Goal: Information Seeking & Learning: Learn about a topic

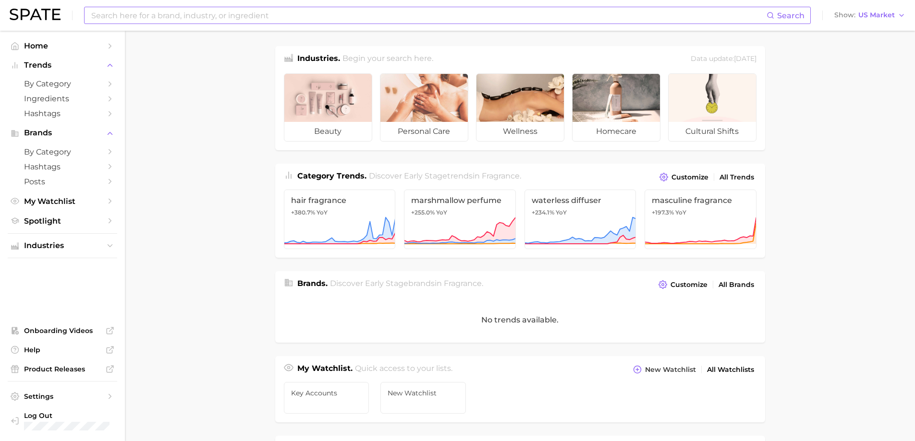
click at [332, 22] on input at bounding box center [428, 15] width 676 height 16
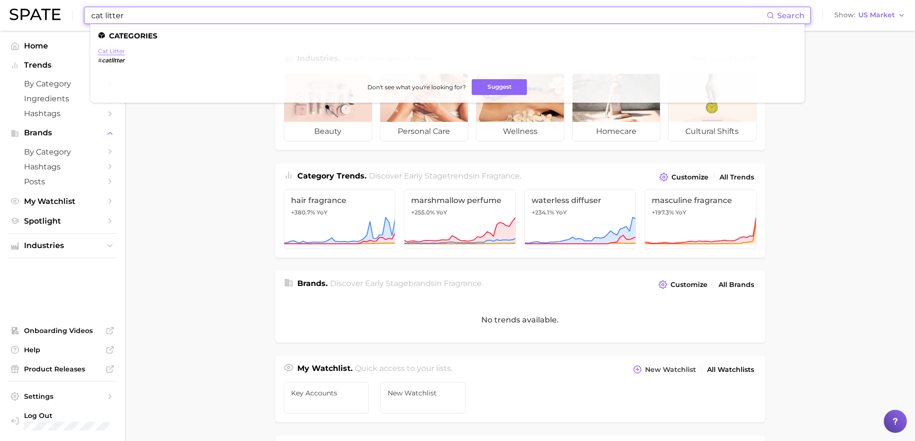
type input "cat litter"
click at [121, 53] on link "cat litter" at bounding box center [111, 51] width 27 height 7
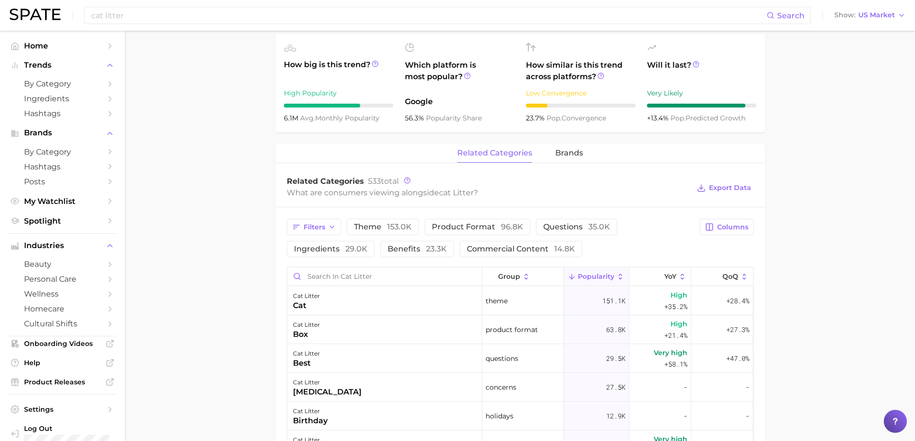
scroll to position [336, 0]
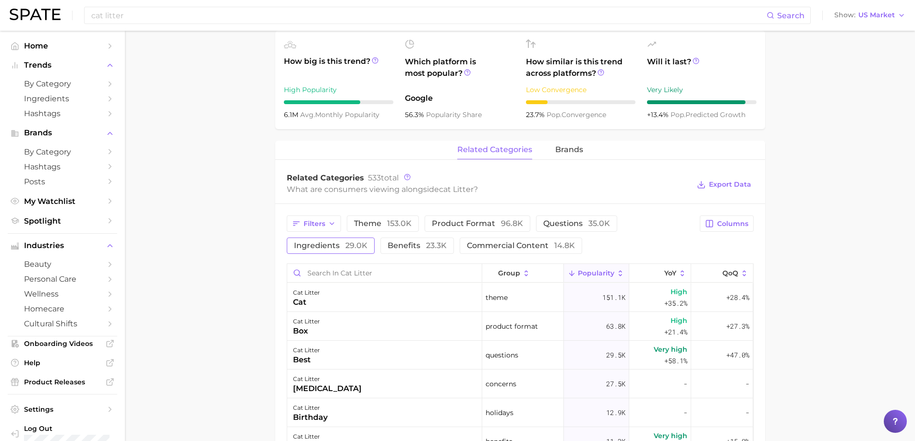
click at [313, 247] on span "ingredients 29.0k" at bounding box center [330, 246] width 73 height 8
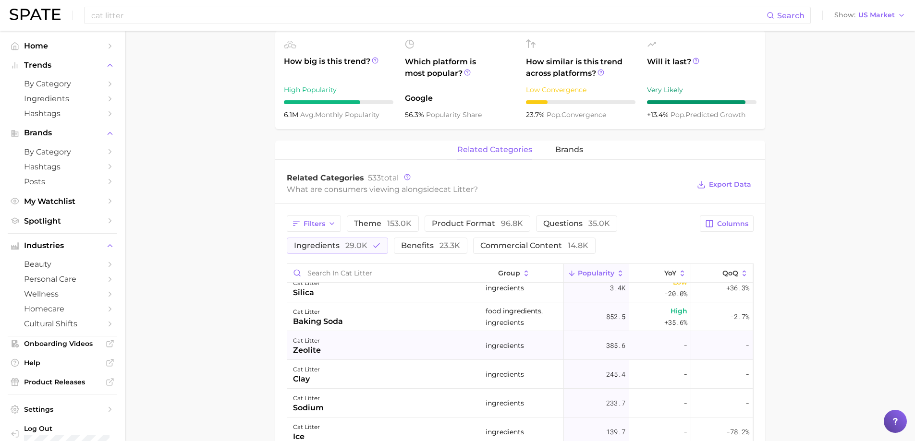
scroll to position [144, 0]
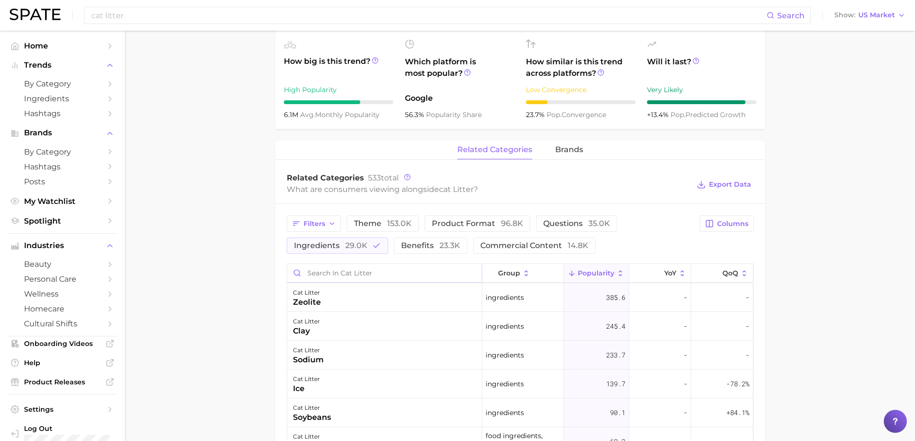
click at [347, 276] on input "Search in cat litter" at bounding box center [384, 273] width 195 height 18
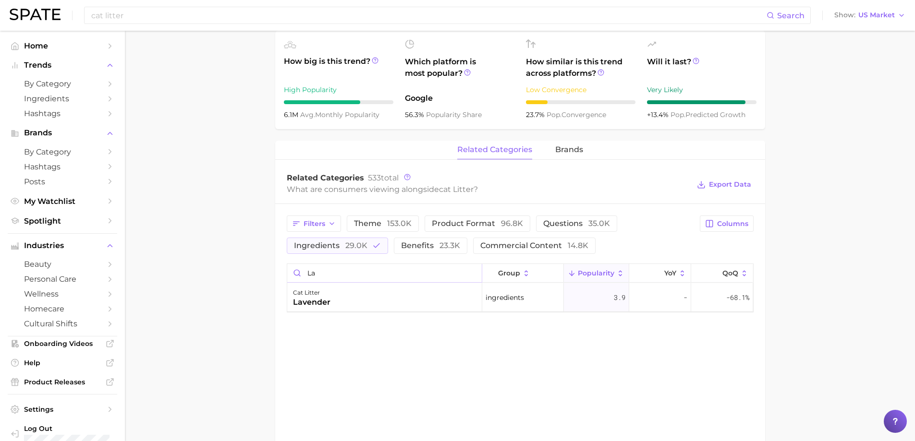
type input "l"
type input "w"
type input "m"
click at [356, 248] on span "29.0k" at bounding box center [356, 245] width 22 height 9
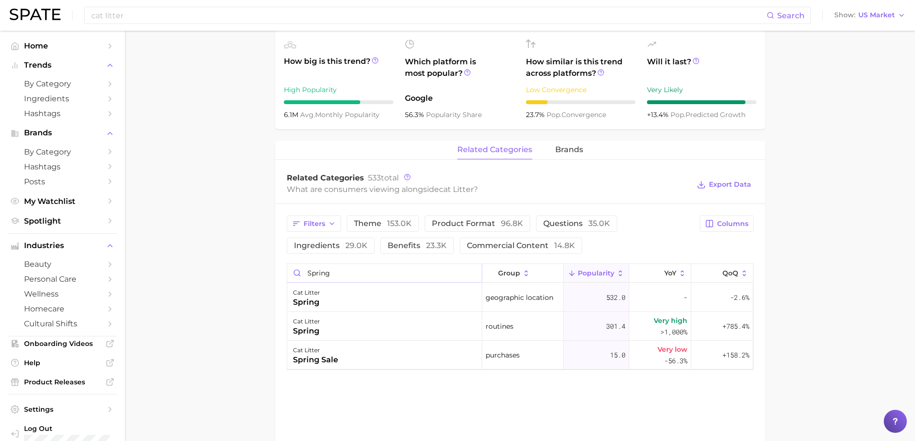
drag, startPoint x: 341, startPoint y: 270, endPoint x: 270, endPoint y: 275, distance: 71.3
click at [270, 275] on main "cat litter Overview Google TikTok Instagram cat litter Add to Watchlist Export …" at bounding box center [520, 132] width 790 height 874
type input "w"
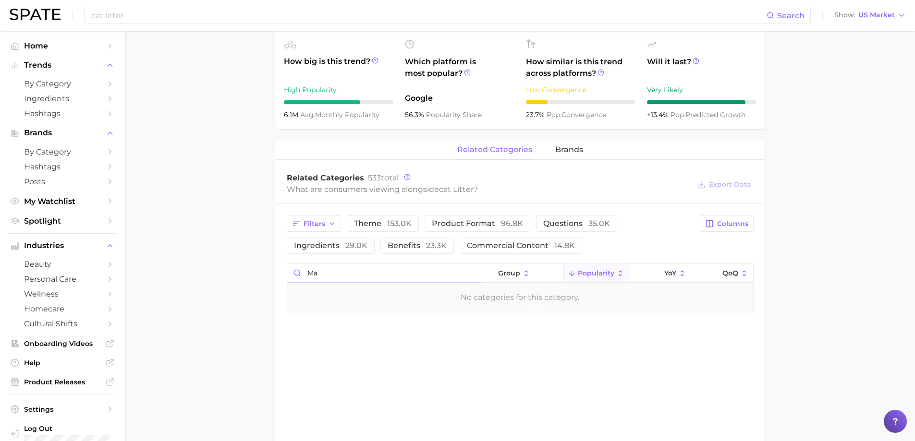
type input "m"
type input "o"
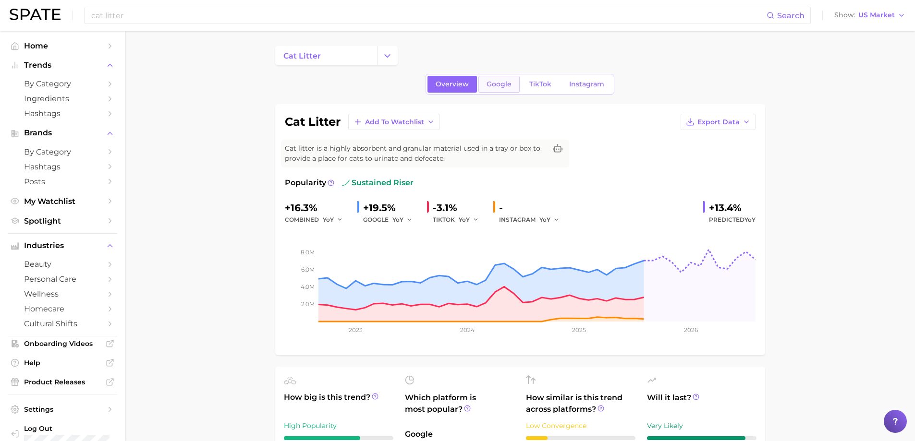
click at [492, 86] on span "Google" at bounding box center [499, 84] width 25 height 8
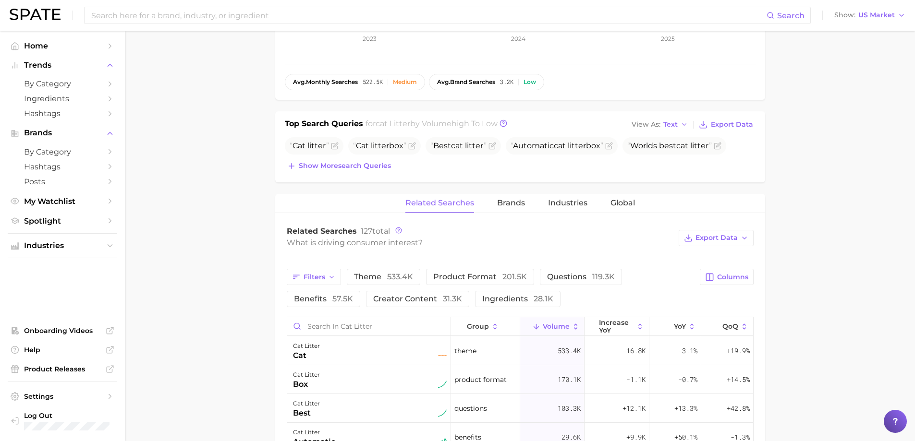
scroll to position [336, 0]
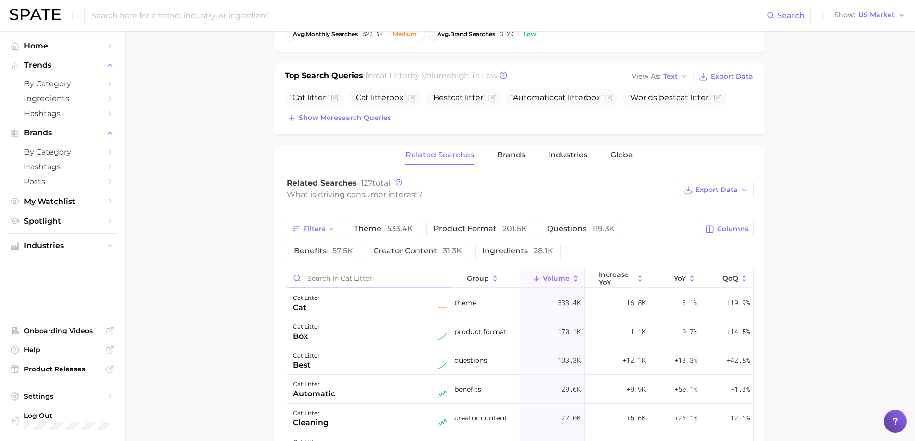
click at [319, 279] on input "Search in cat litter" at bounding box center [368, 278] width 163 height 18
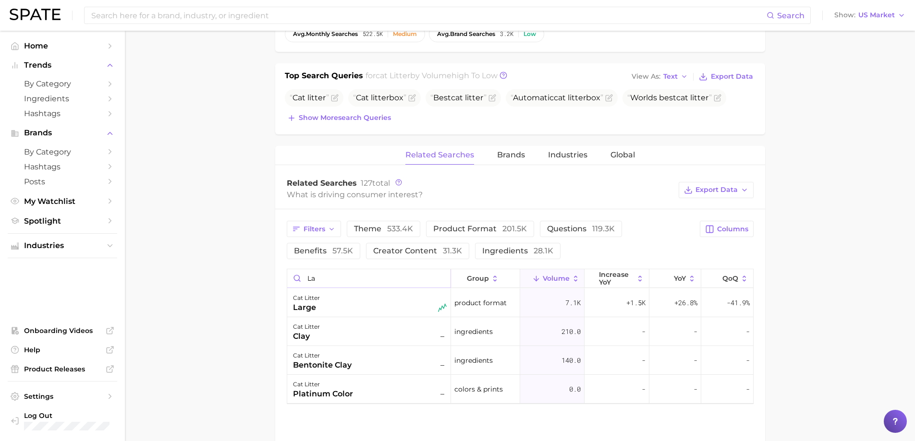
type input "l"
type input "m"
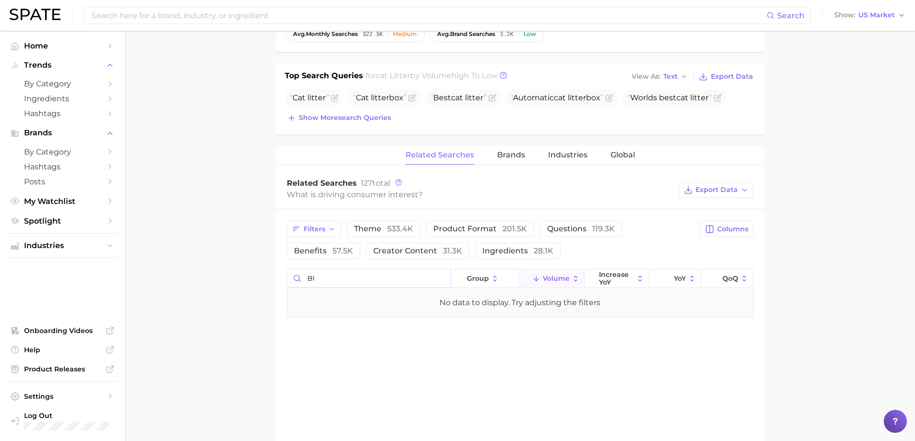
type input "b"
type input "o"
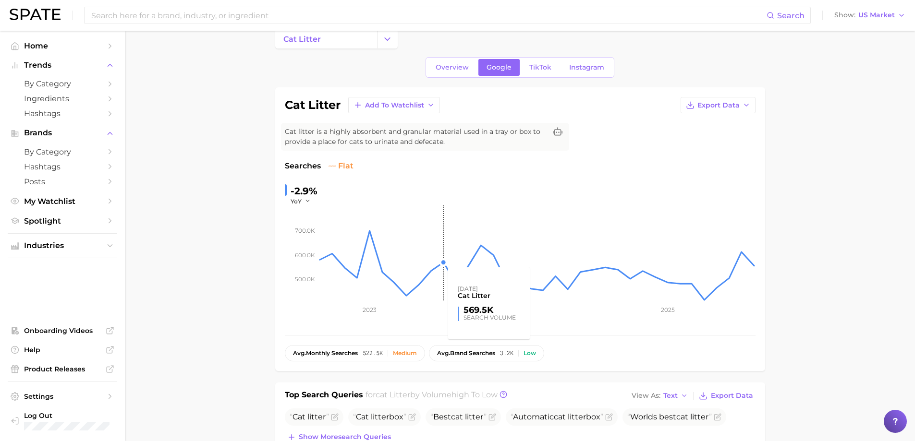
scroll to position [0, 0]
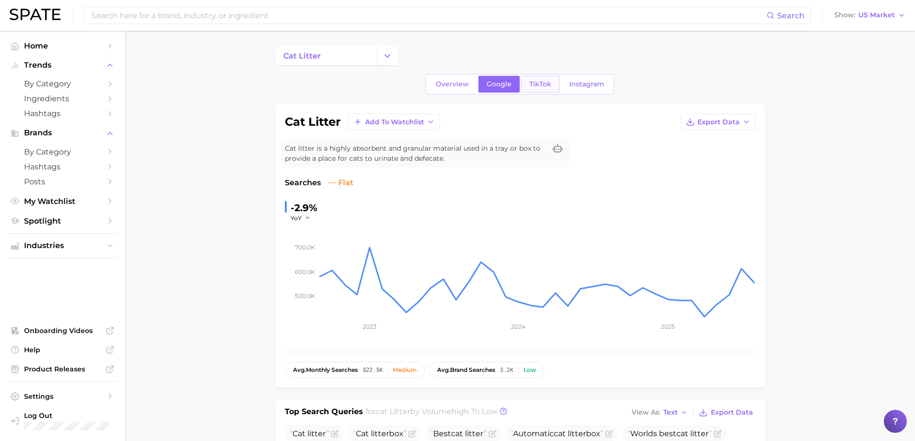
click at [542, 84] on span "TikTok" at bounding box center [540, 84] width 22 height 8
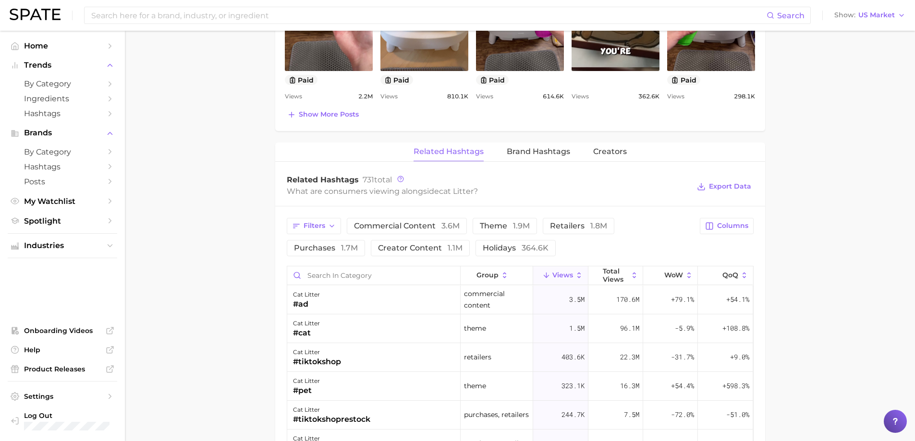
scroll to position [624, 0]
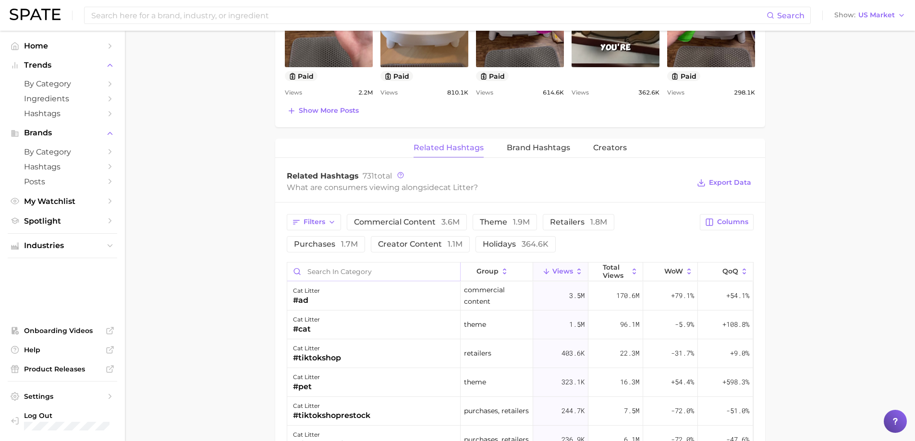
click at [317, 278] on input "Search in category" at bounding box center [373, 272] width 173 height 18
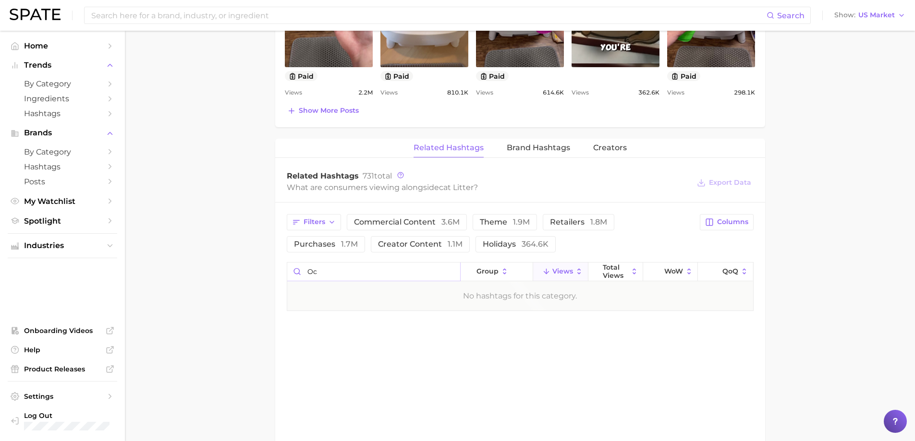
type input "o"
type input "m"
type input "w"
type input "l"
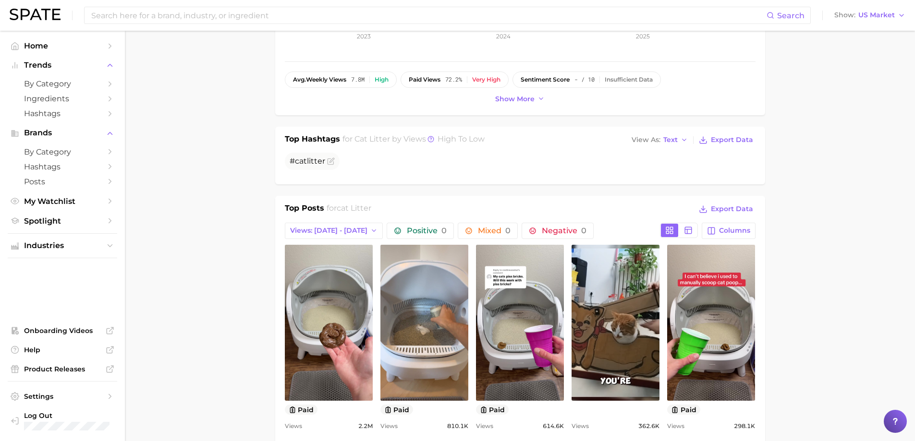
scroll to position [240, 0]
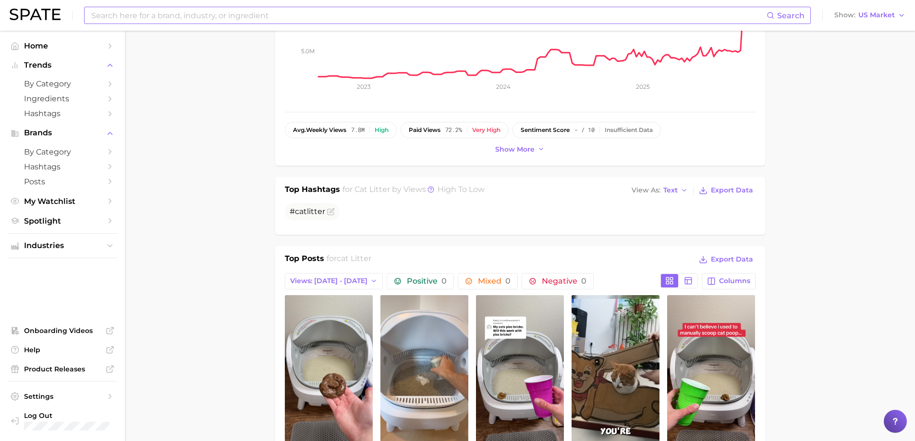
click at [144, 12] on input at bounding box center [428, 15] width 676 height 16
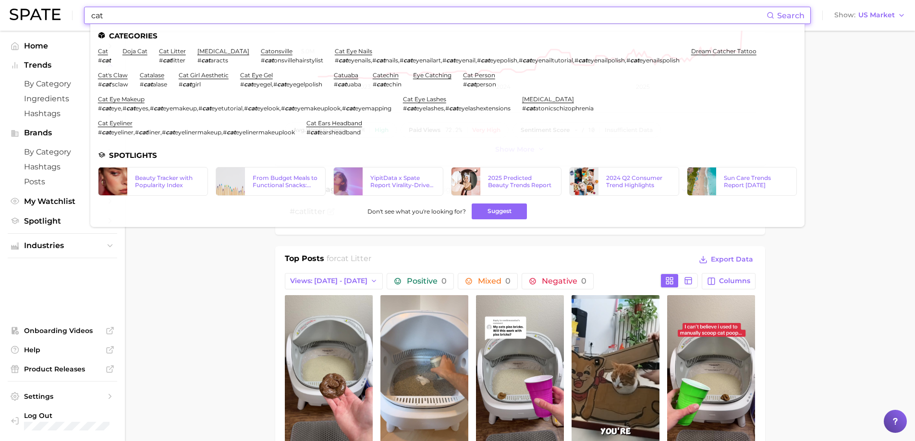
click at [110, 19] on input "cat" at bounding box center [428, 15] width 676 height 16
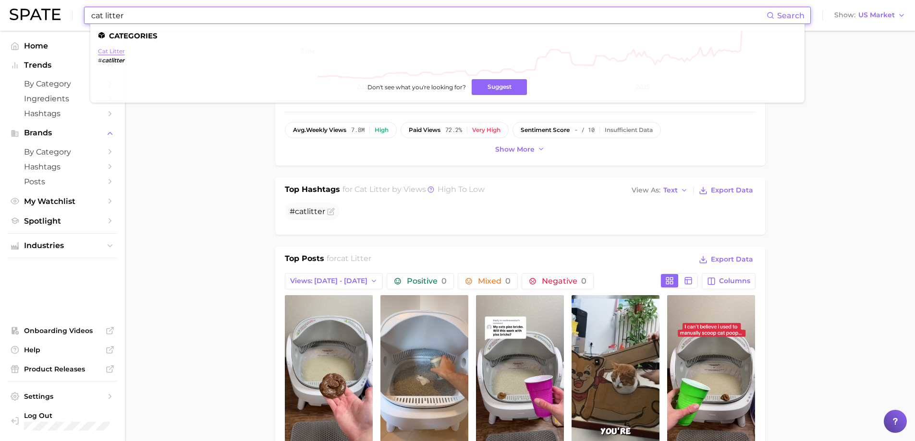
type input "cat litter"
click at [118, 51] on link "cat litter" at bounding box center [111, 51] width 27 height 7
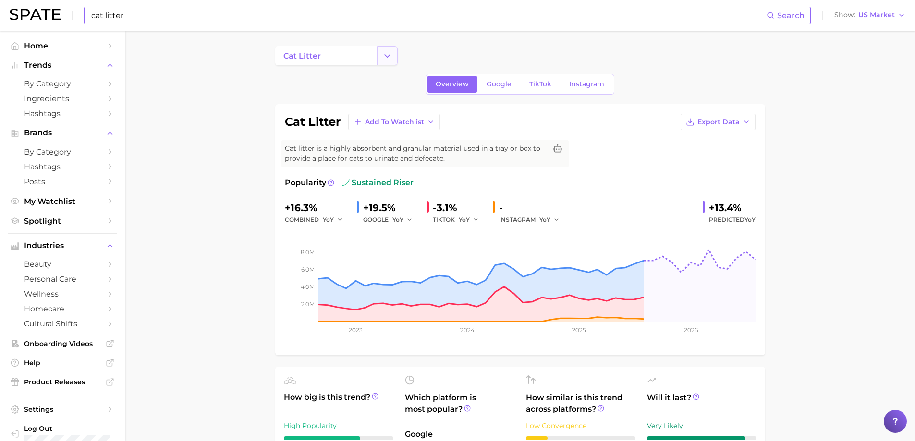
click at [387, 56] on icon "Change Category" at bounding box center [387, 56] width 10 height 10
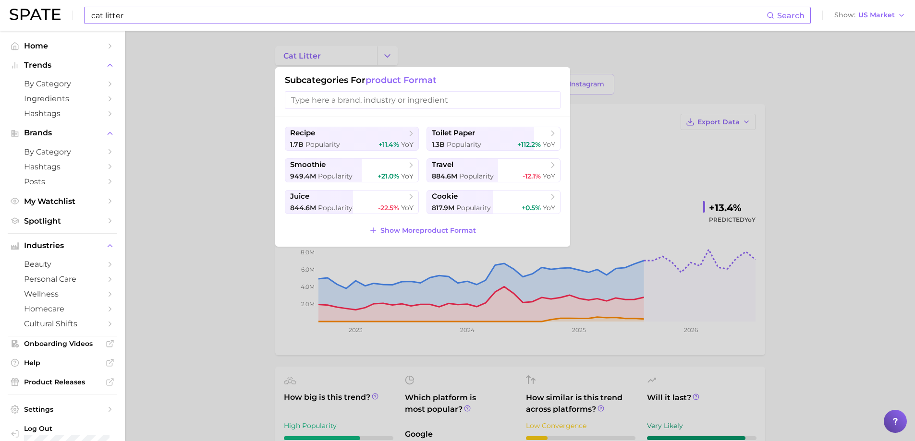
click at [406, 47] on div at bounding box center [457, 220] width 915 height 441
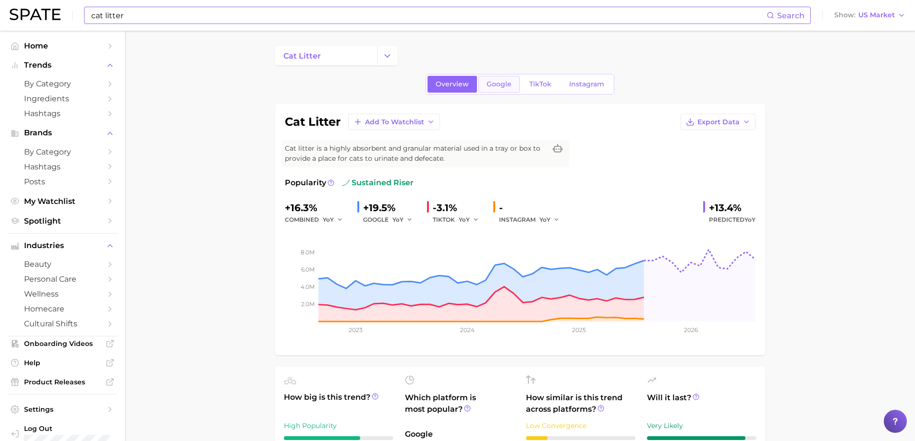
click at [506, 90] on link "Google" at bounding box center [498, 84] width 41 height 17
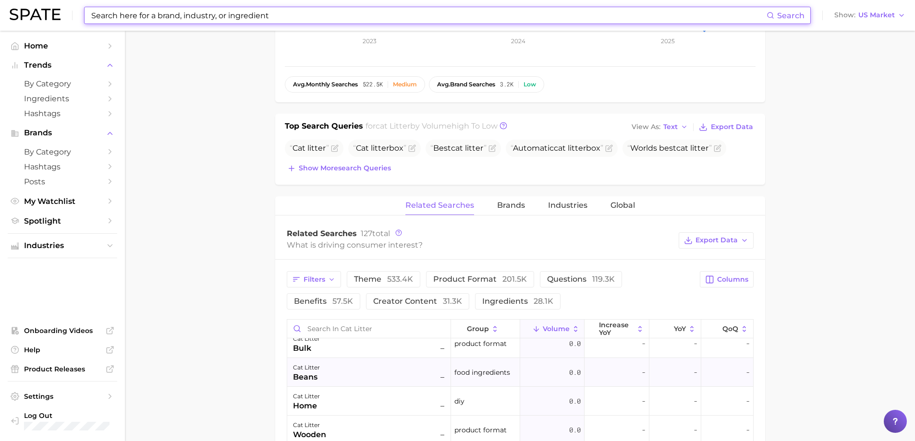
scroll to position [288, 0]
click at [325, 326] on input "Search in cat litter" at bounding box center [368, 326] width 163 height 18
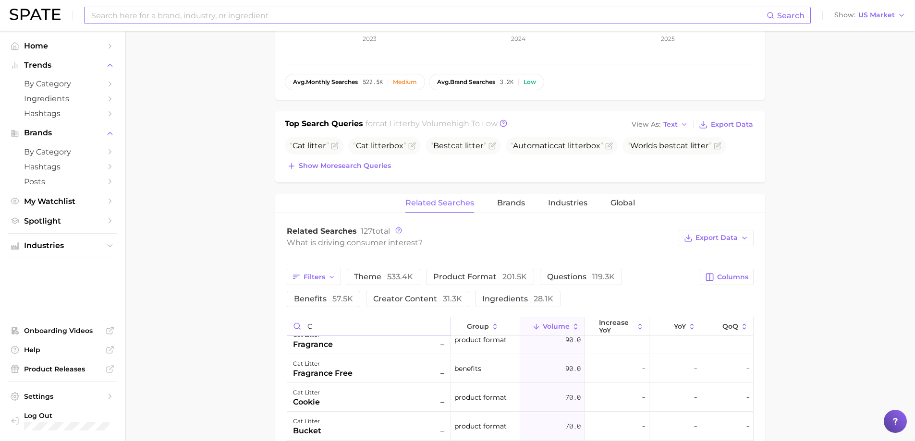
scroll to position [0, 0]
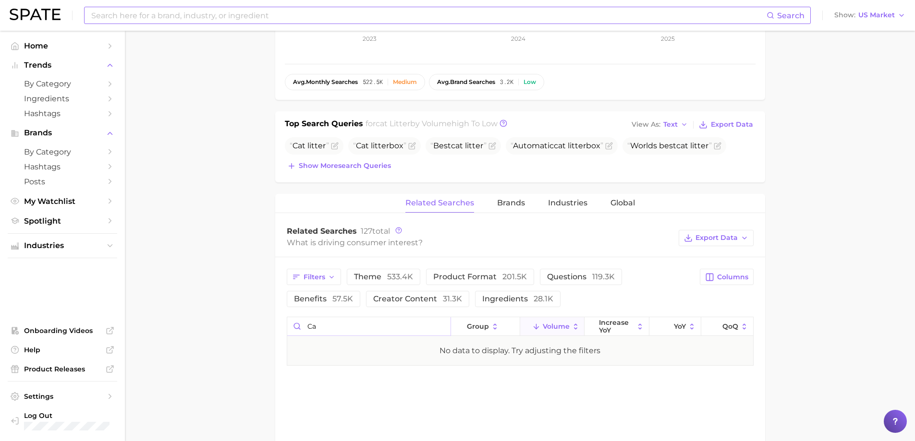
type input "c"
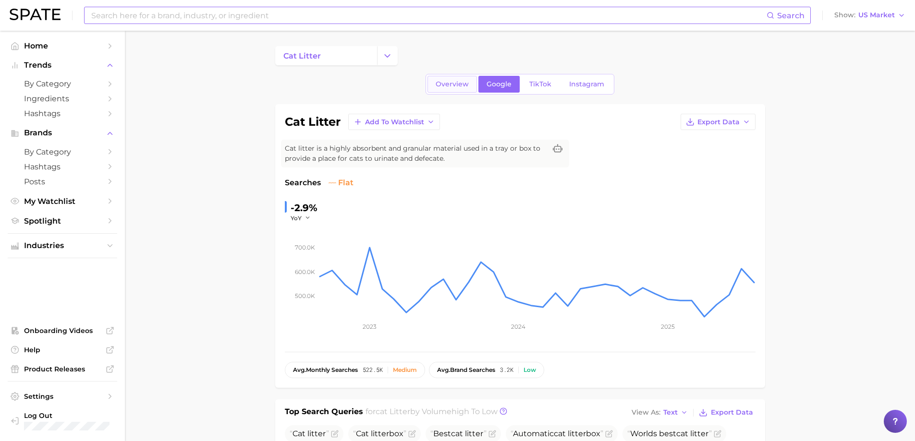
click at [461, 90] on link "Overview" at bounding box center [451, 84] width 49 height 17
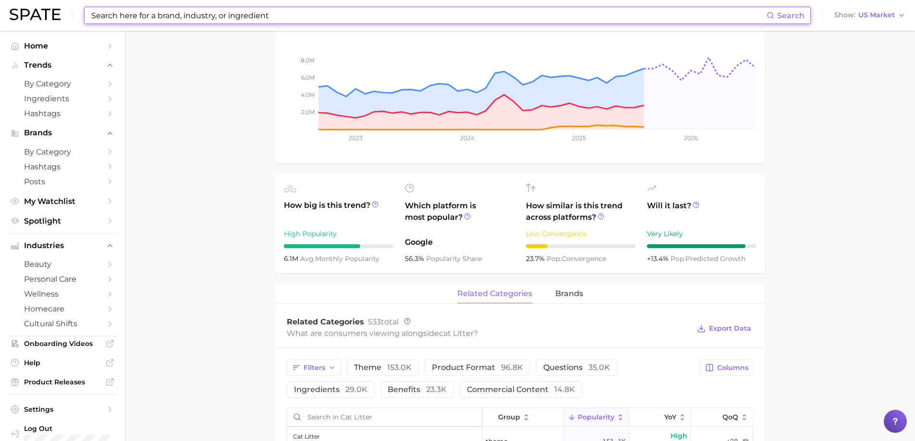
scroll to position [336, 0]
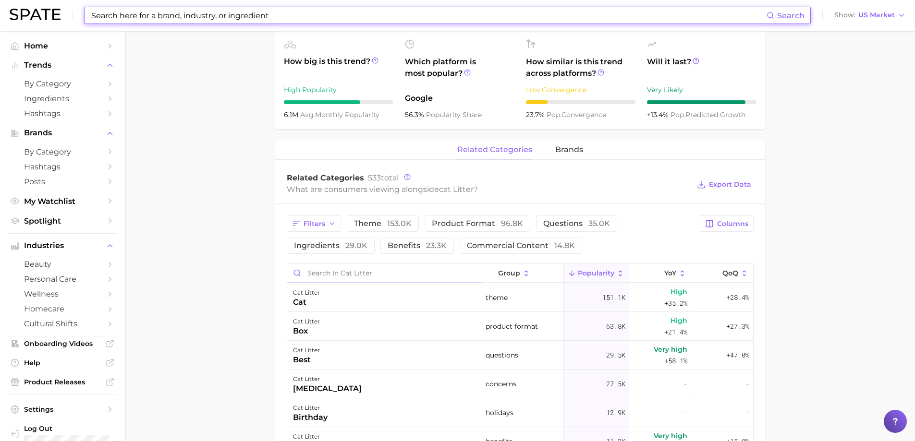
click at [351, 278] on input "Search in cat litter" at bounding box center [384, 273] width 195 height 18
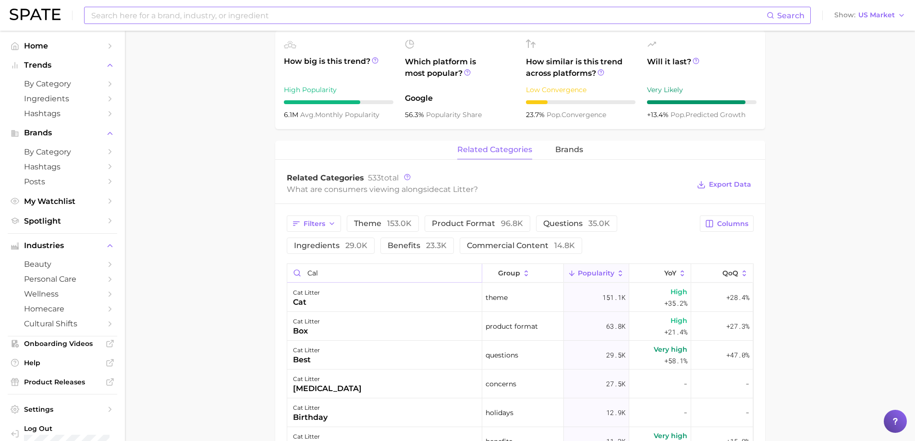
type input "calm"
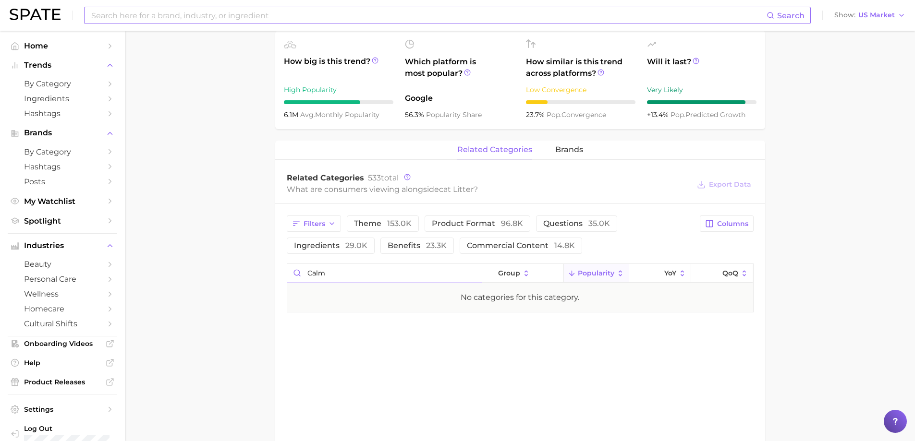
drag, startPoint x: 349, startPoint y: 271, endPoint x: 300, endPoint y: 271, distance: 49.0
click at [300, 271] on input "calm" at bounding box center [384, 273] width 195 height 18
type input "a"
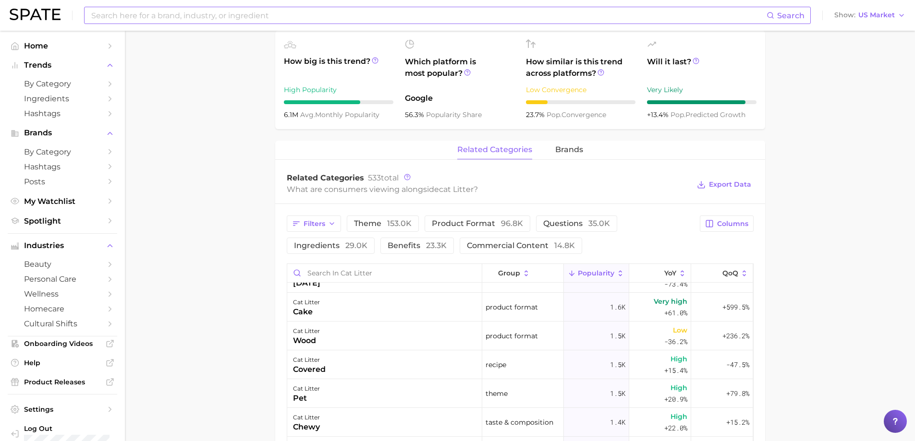
scroll to position [961, 0]
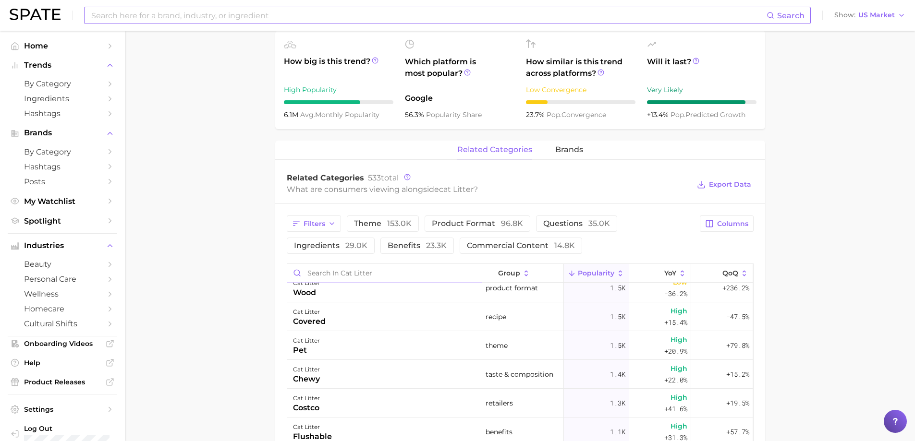
click at [343, 279] on input "Search in cat litter" at bounding box center [384, 273] width 195 height 18
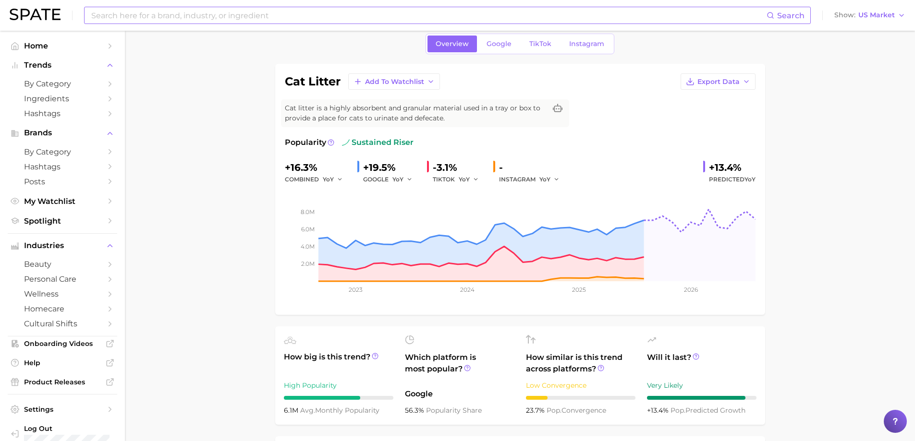
scroll to position [0, 0]
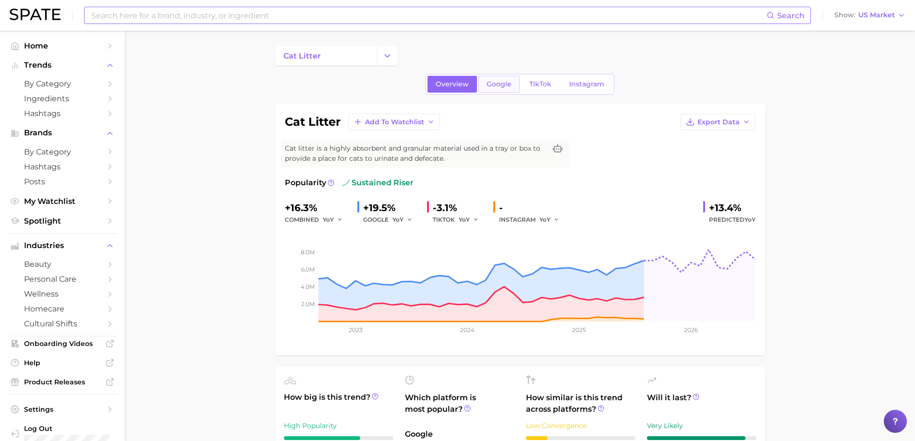
type input "fresh"
click at [491, 86] on span "Google" at bounding box center [499, 84] width 25 height 8
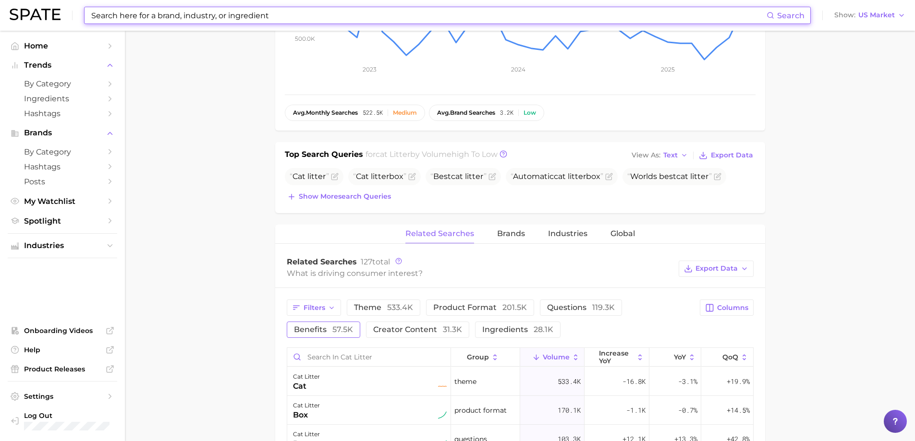
scroll to position [288, 0]
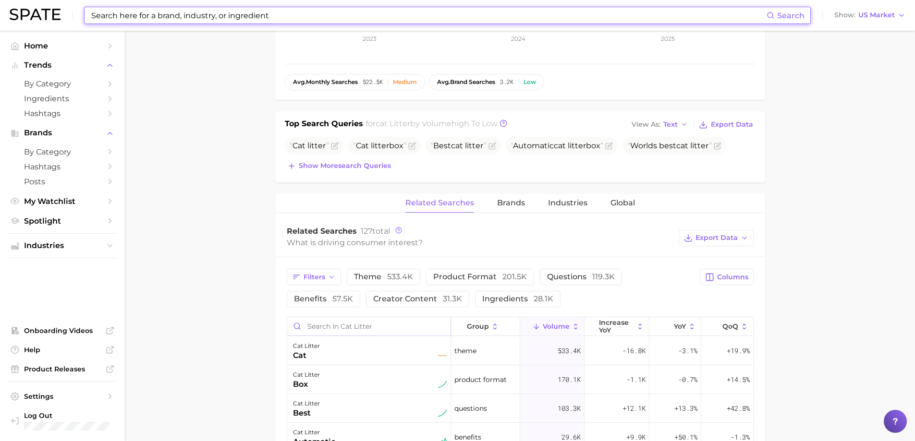
click at [341, 326] on input "Search in cat litter" at bounding box center [368, 326] width 163 height 18
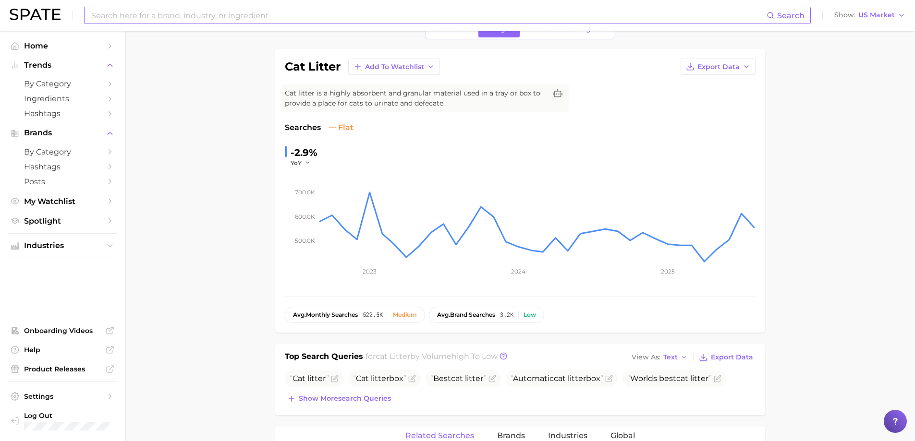
scroll to position [0, 0]
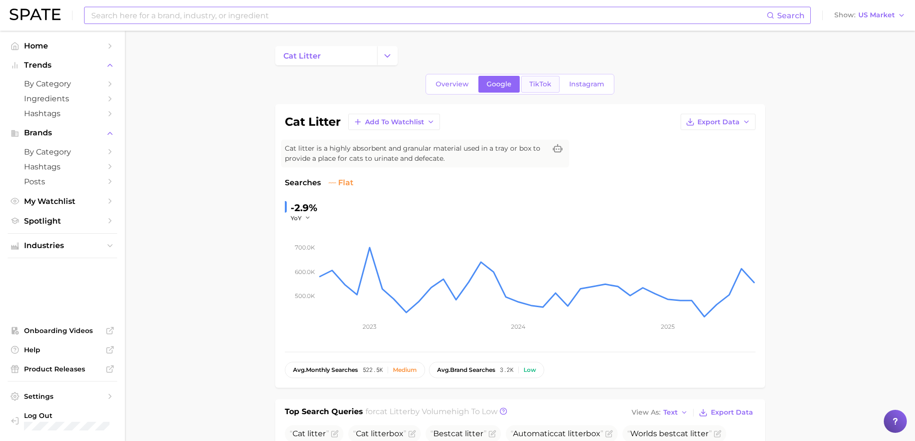
type input "fresh"
click at [543, 89] on link "TikTok" at bounding box center [540, 84] width 38 height 17
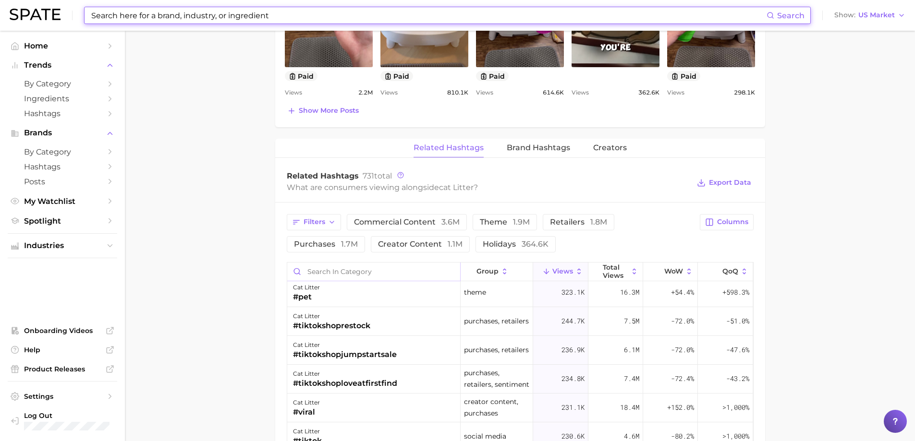
scroll to position [96, 0]
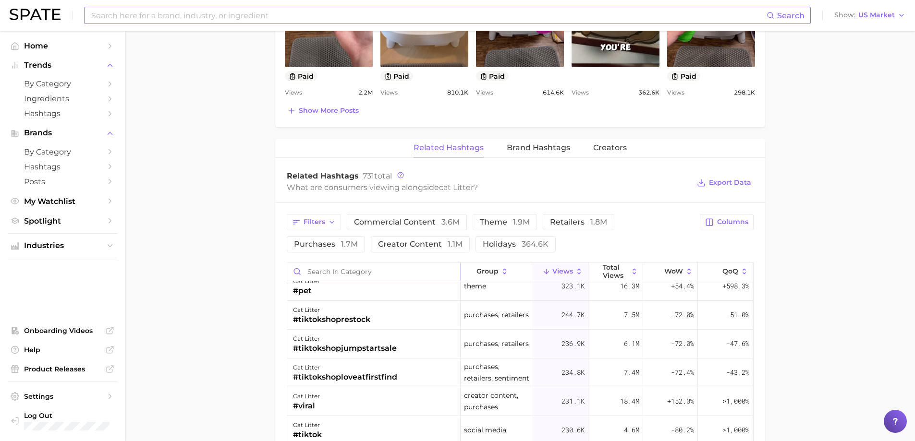
click at [344, 272] on input "Search in category" at bounding box center [373, 272] width 173 height 18
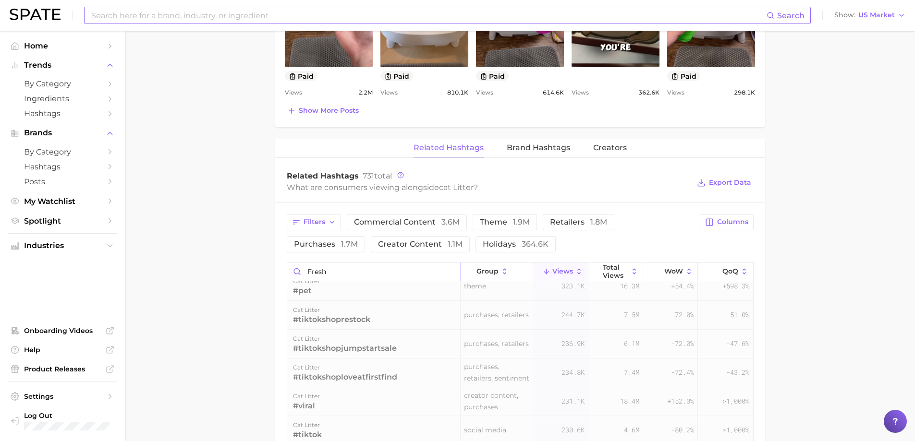
scroll to position [0, 0]
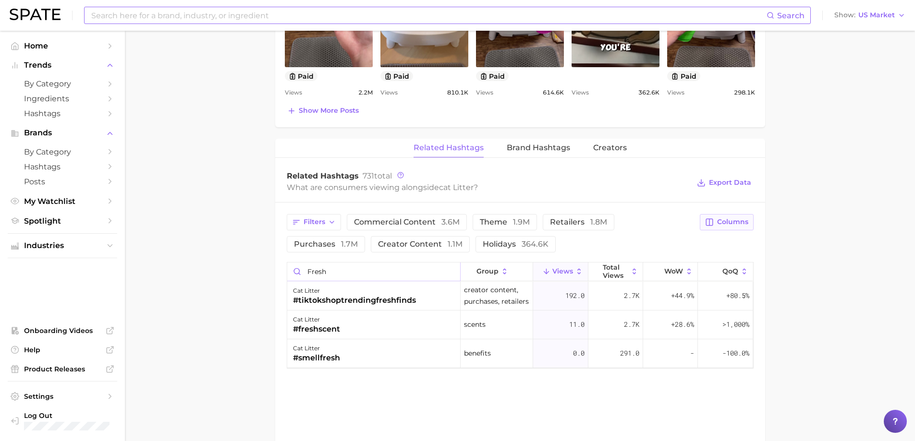
type input "fresh"
click at [723, 227] on button "Columns" at bounding box center [726, 222] width 53 height 16
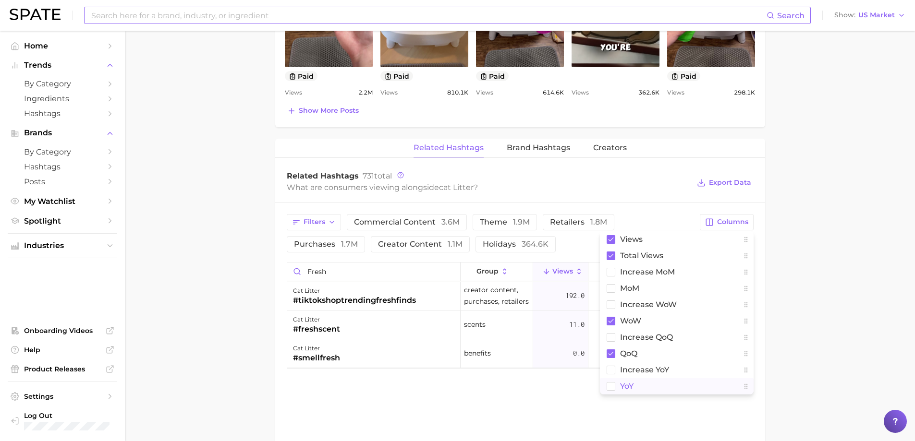
click at [615, 386] on rect at bounding box center [611, 386] width 8 height 8
click at [750, 305] on button at bounding box center [745, 305] width 15 height 16
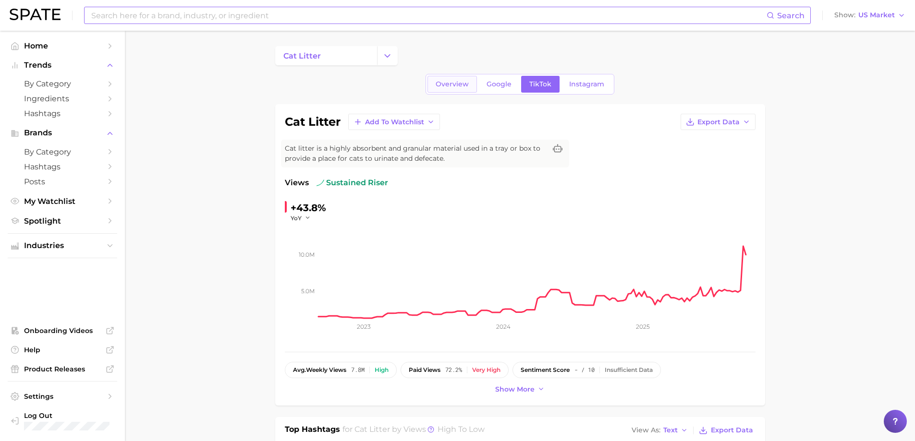
click at [456, 90] on link "Overview" at bounding box center [451, 84] width 49 height 17
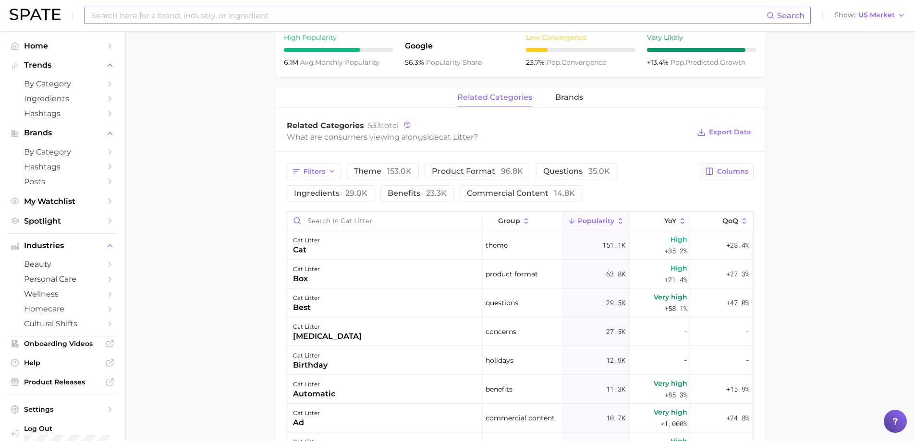
scroll to position [384, 0]
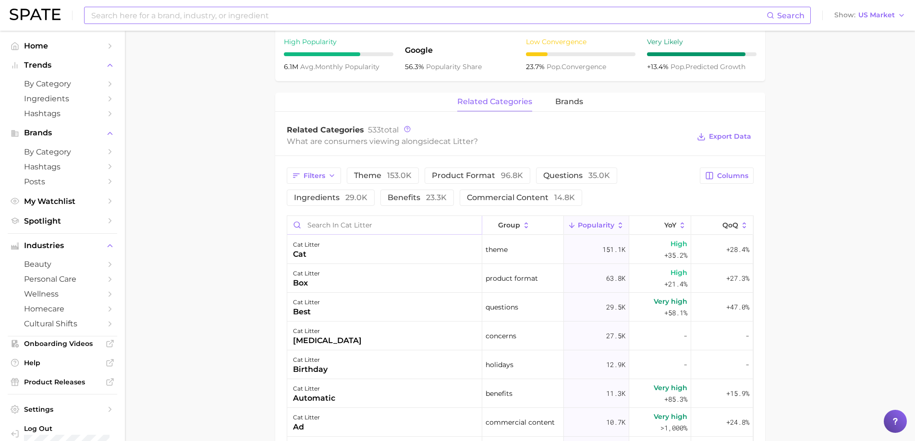
click at [390, 226] on input "Search in cat litter" at bounding box center [384, 225] width 195 height 18
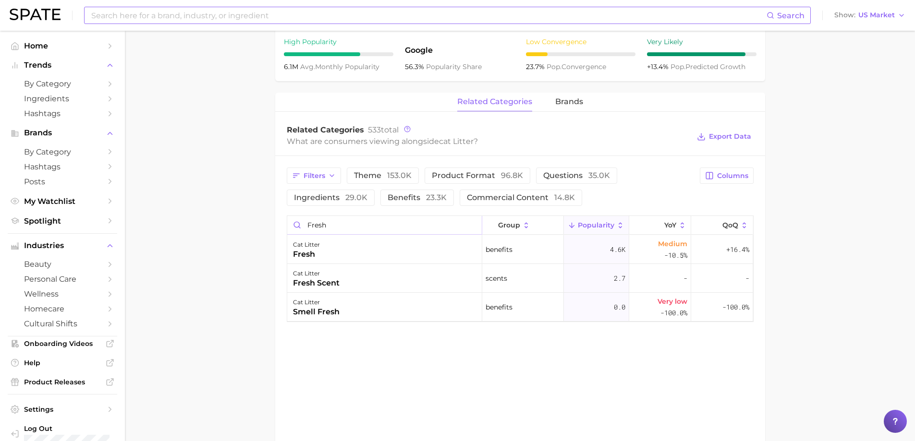
type input "fresh"
click at [409, 130] on icon at bounding box center [407, 129] width 7 height 7
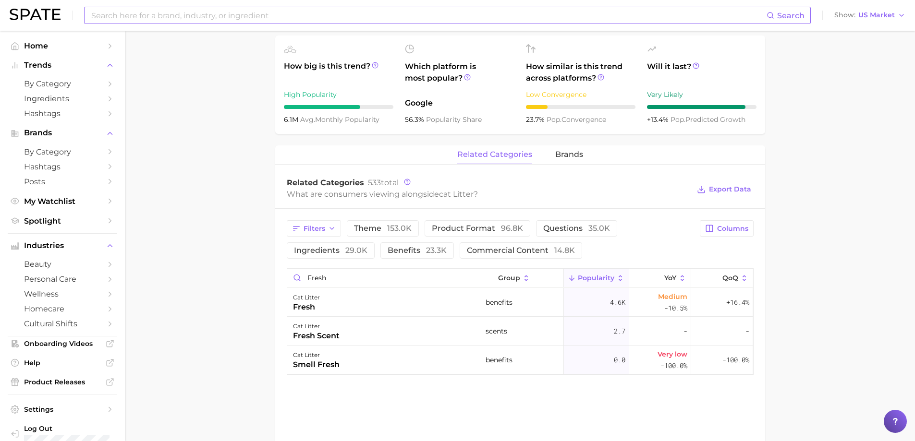
scroll to position [336, 0]
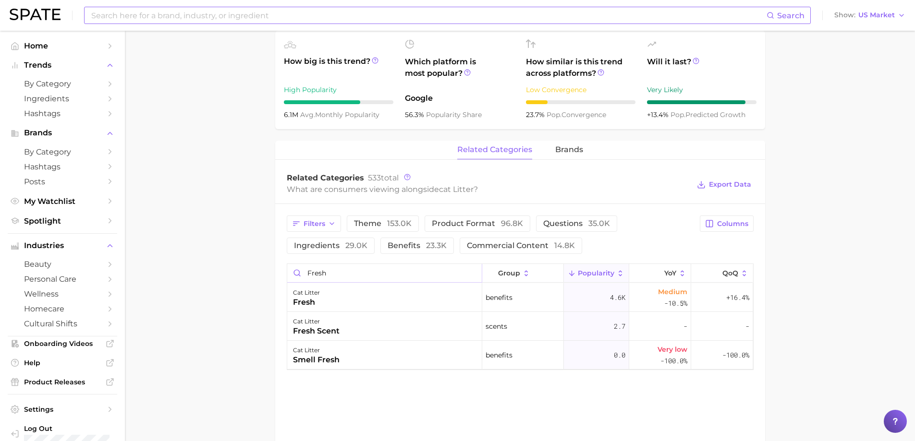
click at [469, 270] on input "fresh" at bounding box center [384, 273] width 195 height 18
click at [470, 272] on input "fresh" at bounding box center [384, 273] width 195 height 18
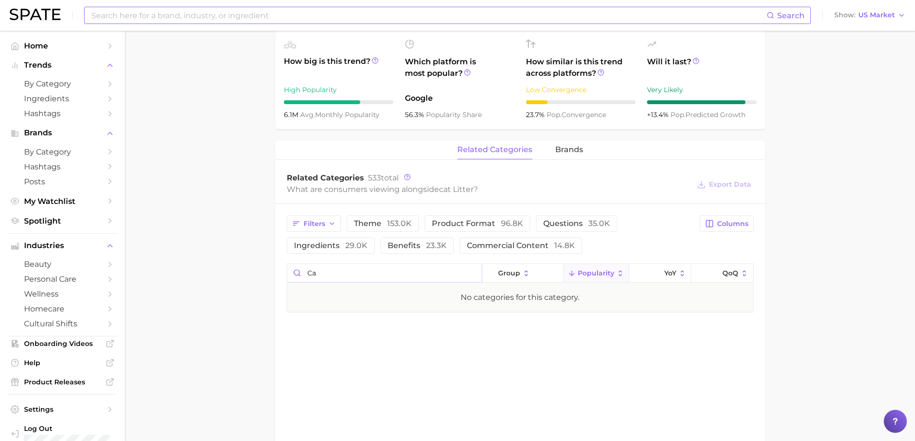
type input "c"
type input "anxiety"
